Goal: Find specific page/section: Find specific page/section

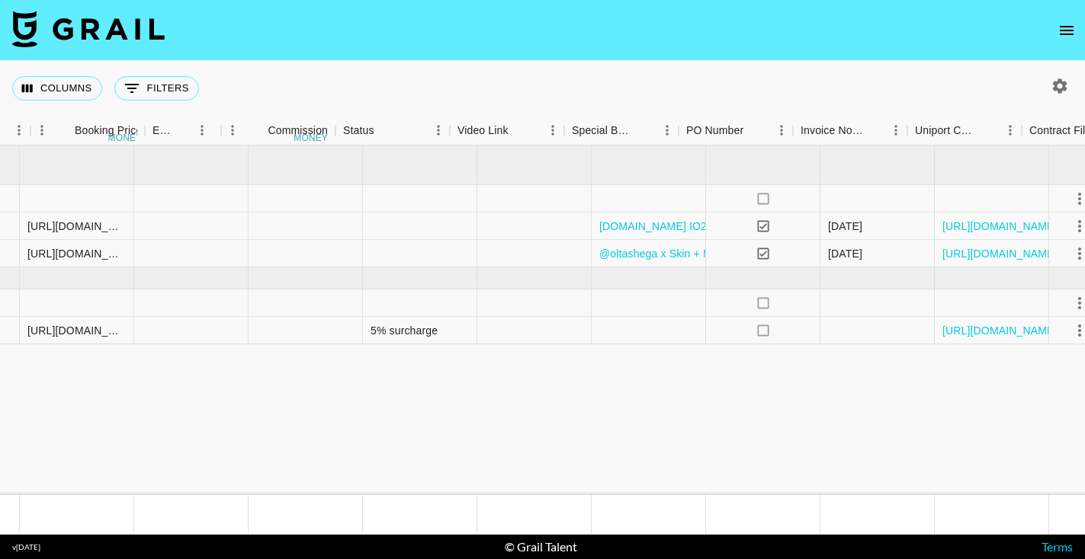
scroll to position [0, 1446]
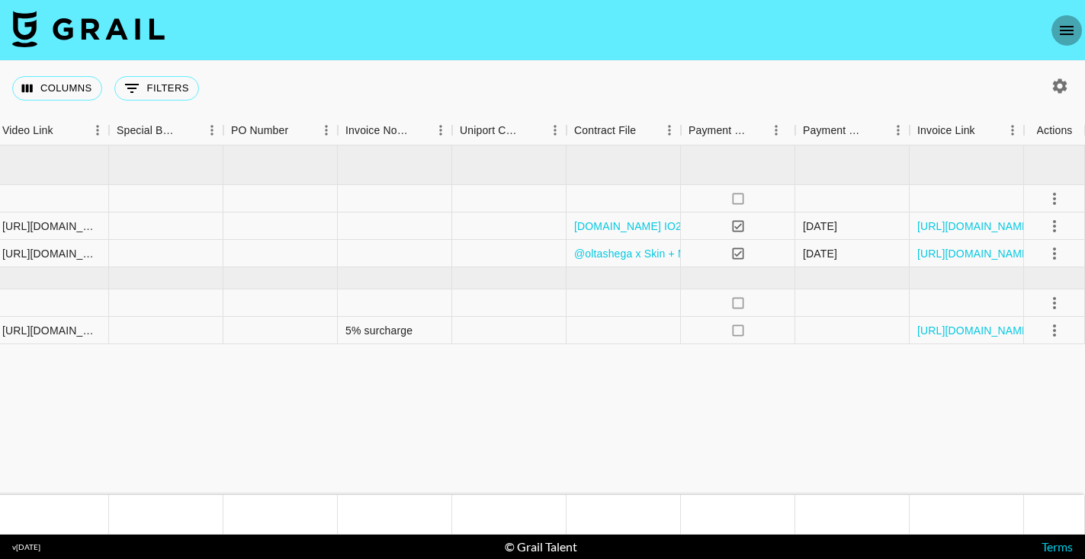
click at [1072, 30] on icon "open drawer" at bounding box center [1066, 30] width 14 height 9
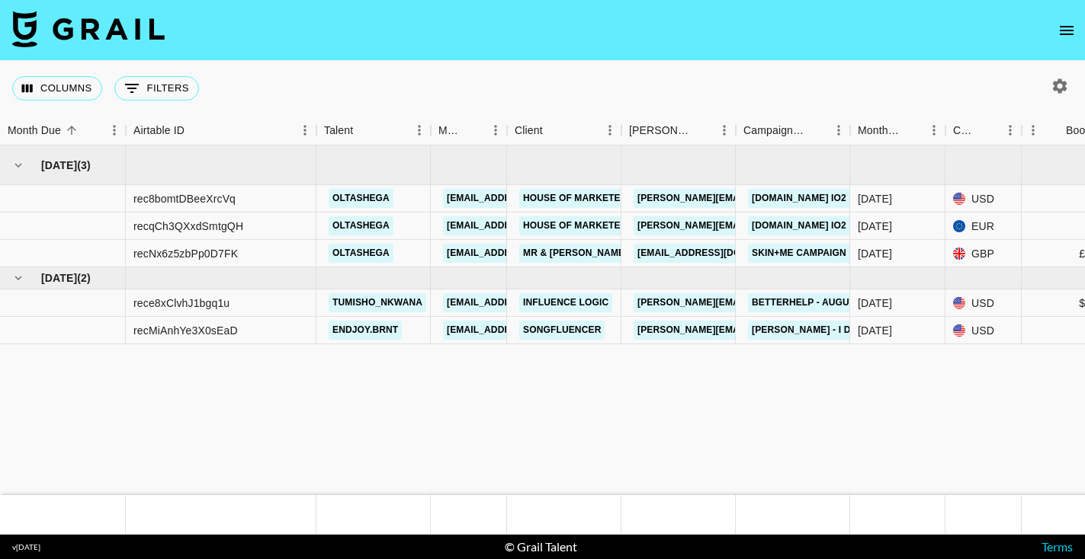
click at [1060, 25] on icon "open drawer" at bounding box center [1066, 30] width 18 height 18
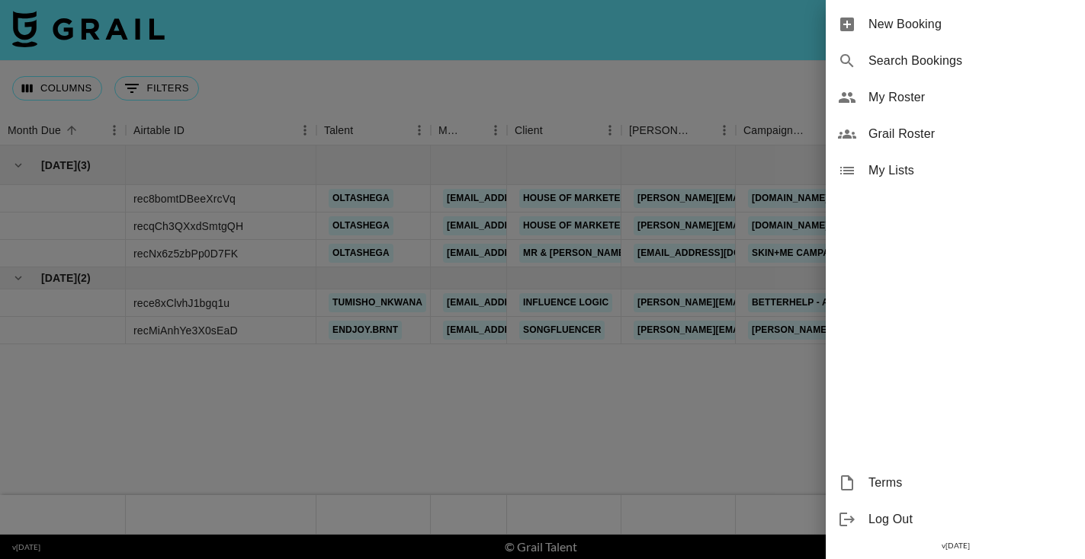
click at [877, 132] on span "Grail Roster" at bounding box center [970, 134] width 204 height 18
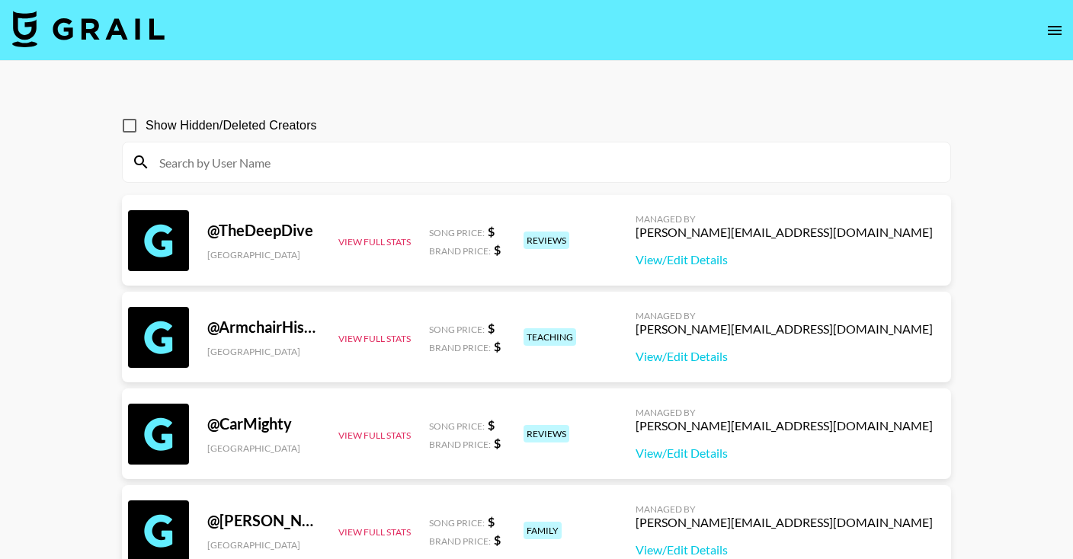
click at [373, 170] on input at bounding box center [545, 162] width 791 height 24
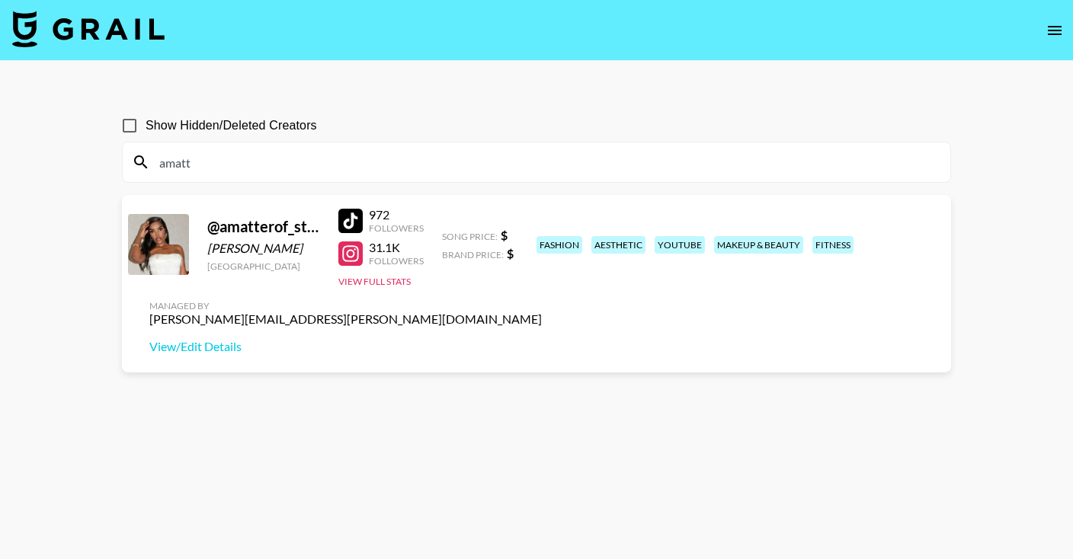
type input "matt"
